Goal: Connect with others: Connect with others

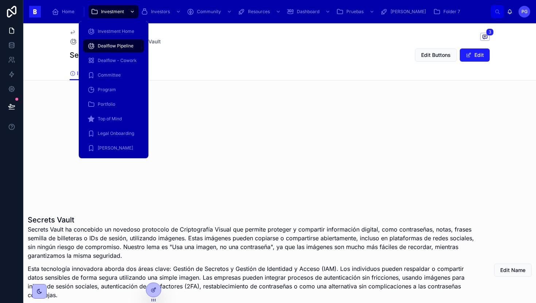
scroll to position [119, 0]
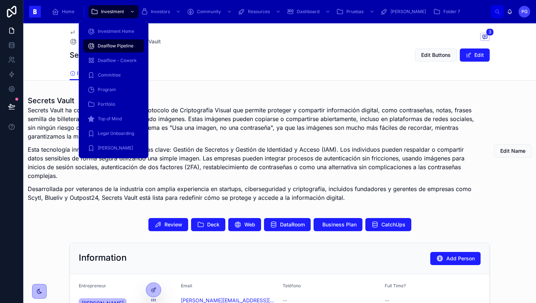
click at [112, 104] on span "Portfolio" at bounding box center [107, 104] width 18 height 6
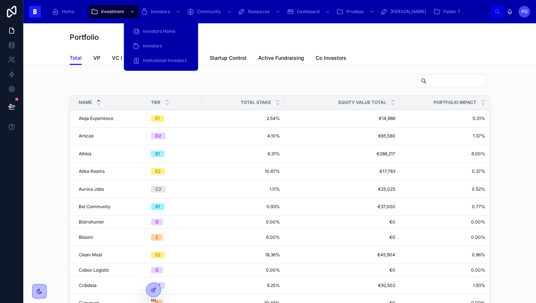
click at [156, 44] on span "Investors" at bounding box center [152, 46] width 19 height 6
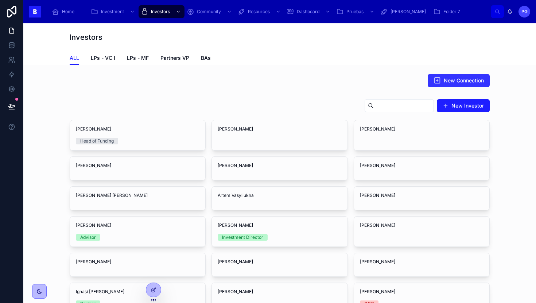
click at [452, 81] on span "New Connection" at bounding box center [464, 80] width 40 height 7
click at [434, 77] on icon at bounding box center [437, 80] width 7 height 7
